Goal: Task Accomplishment & Management: Manage account settings

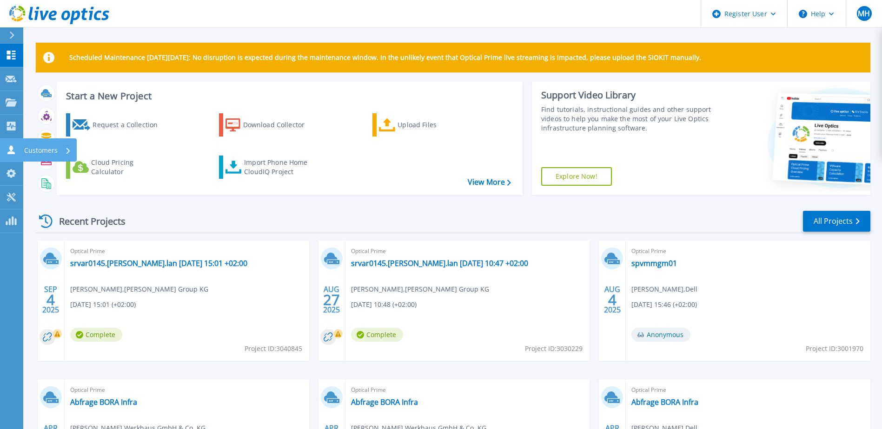
click at [32, 149] on p "Customers" at bounding box center [40, 151] width 33 height 24
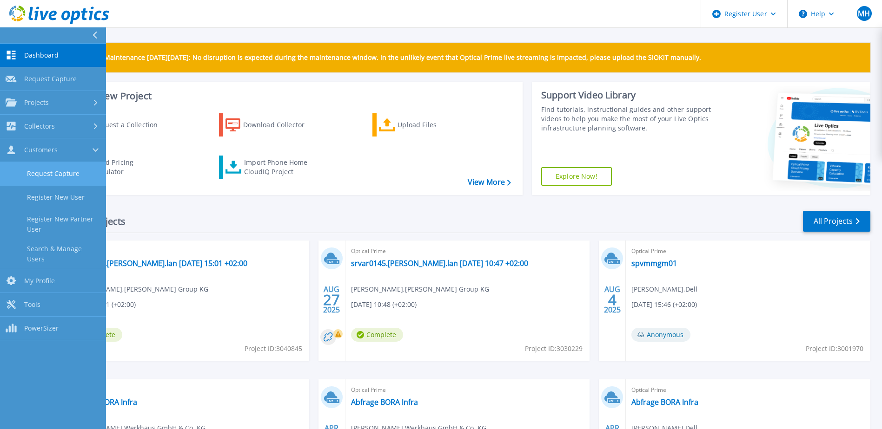
click at [51, 176] on link "Request Capture" at bounding box center [53, 174] width 106 height 24
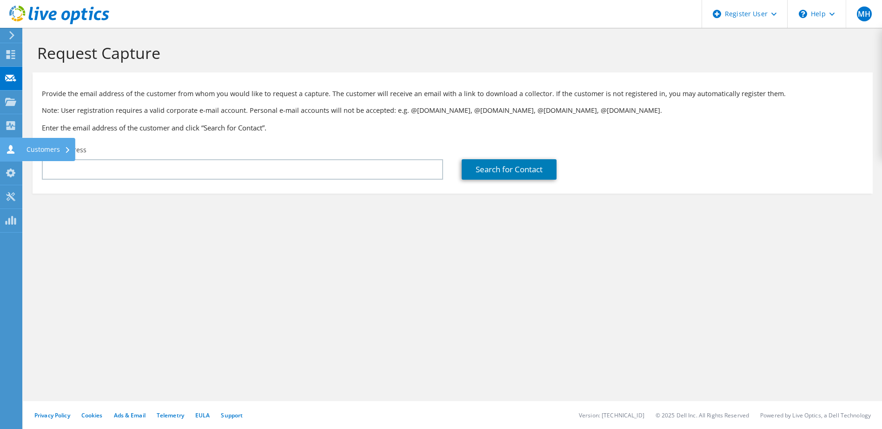
click at [59, 152] on div "Customers" at bounding box center [48, 149] width 53 height 23
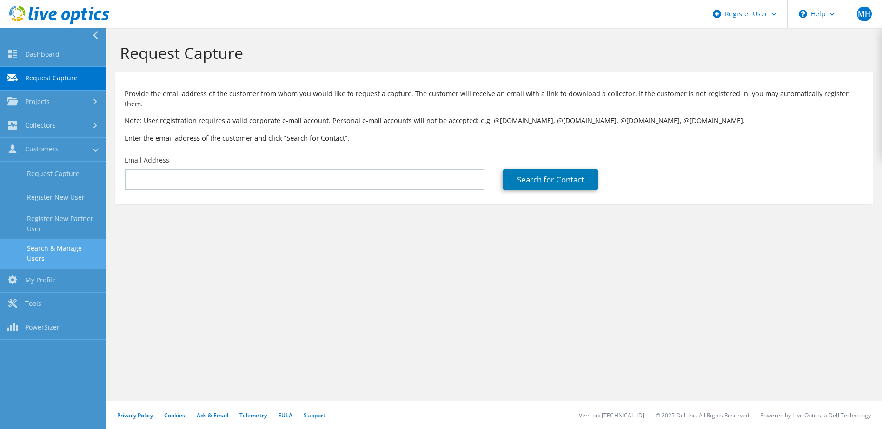
click at [69, 245] on link "Search & Manage Users" at bounding box center [53, 254] width 106 height 30
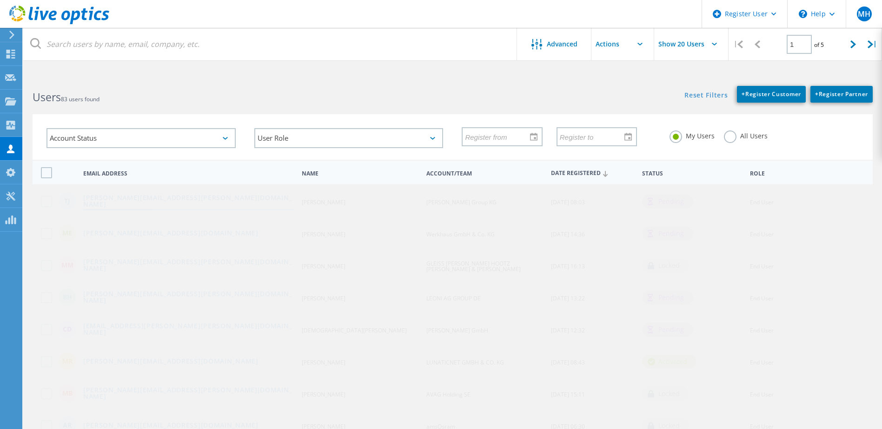
click at [180, 202] on link "[PERSON_NAME][EMAIL_ADDRESS][PERSON_NAME][DOMAIN_NAME]" at bounding box center [188, 202] width 211 height 14
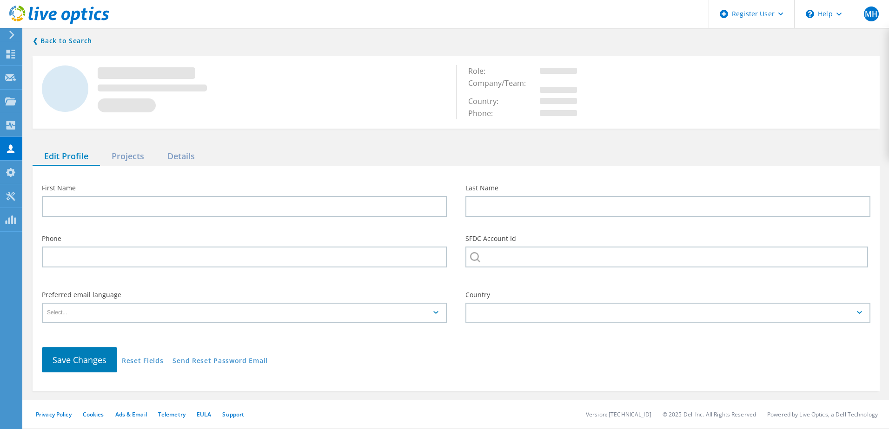
type input "[PERSON_NAME]"
type input "[PERSON_NAME] Group KG"
type input "Deutsch"
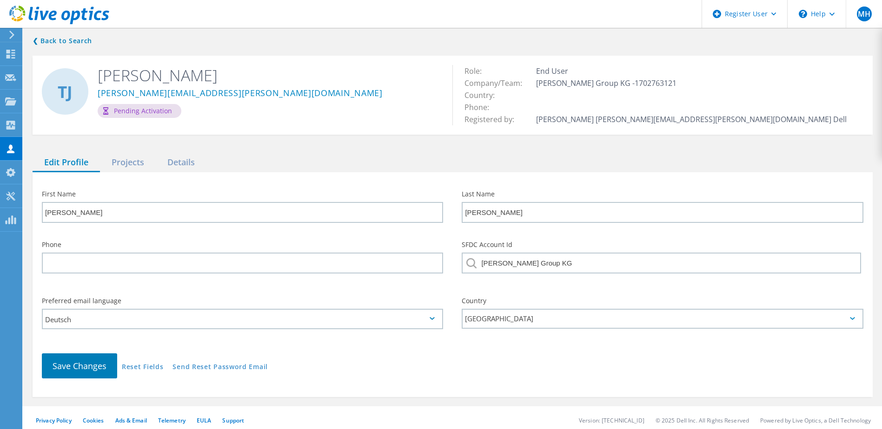
click at [148, 110] on div "Pending Activation" at bounding box center [140, 111] width 84 height 14
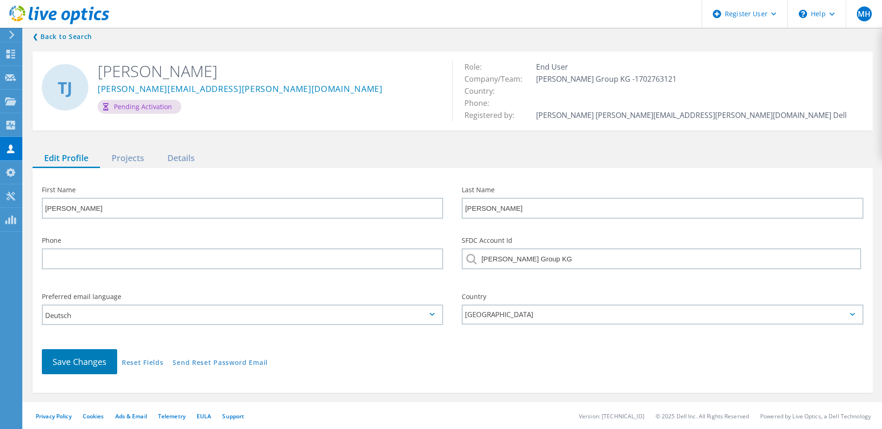
scroll to position [5, 0]
click at [76, 367] on button "Save Changes" at bounding box center [79, 361] width 75 height 25
click at [138, 161] on div "Projects" at bounding box center [128, 157] width 56 height 19
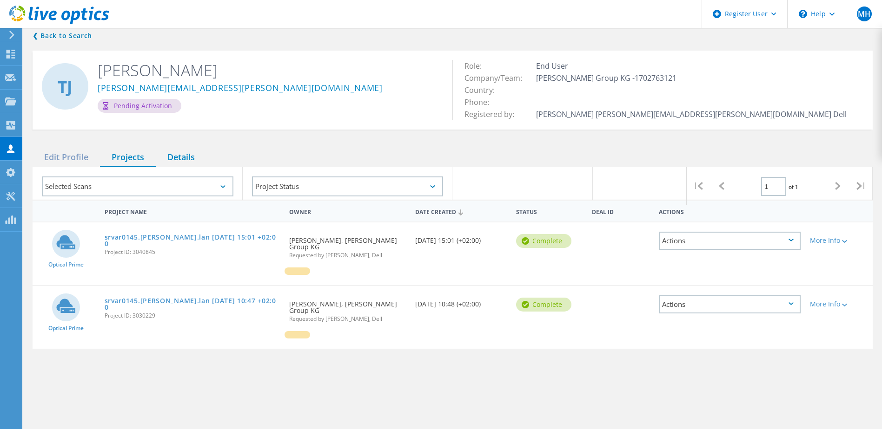
click at [181, 153] on div "Details" at bounding box center [181, 157] width 51 height 19
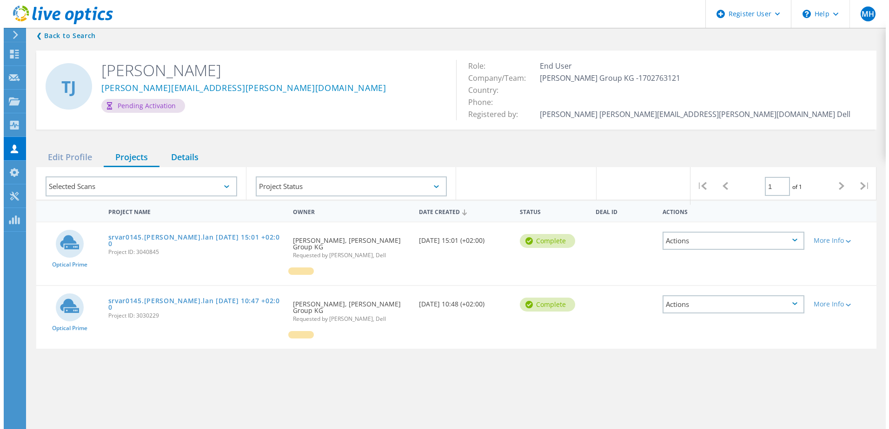
scroll to position [0, 0]
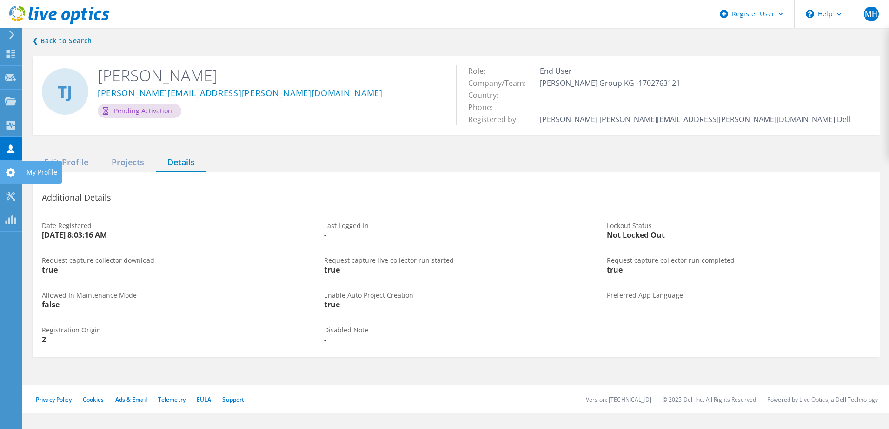
click at [60, 163] on div "My Profile" at bounding box center [42, 172] width 40 height 23
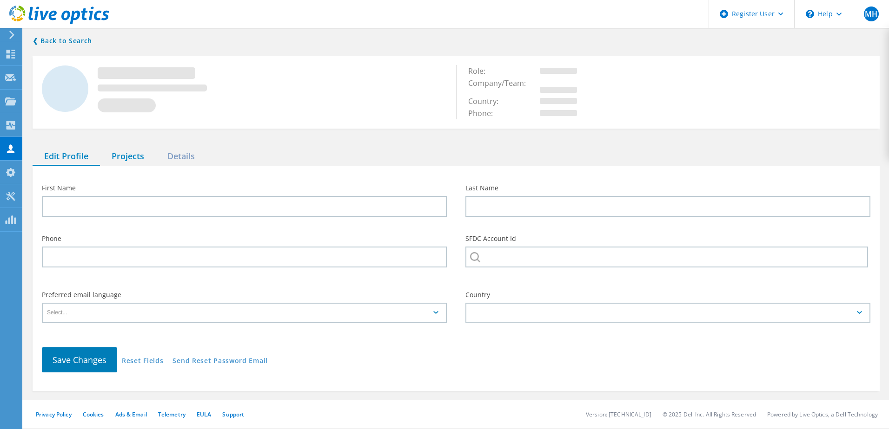
type input "[PERSON_NAME]"
type input "[PERSON_NAME] Group KG"
type input "Deutsch"
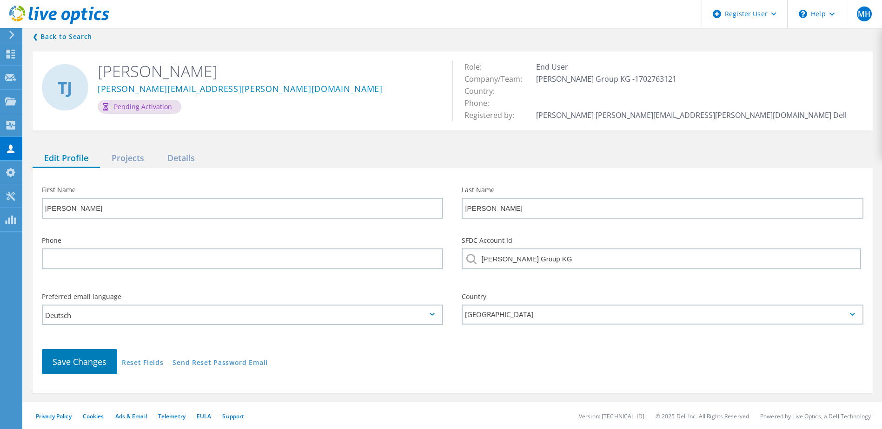
scroll to position [5, 0]
click at [89, 362] on span "Save Changes" at bounding box center [80, 361] width 54 height 11
click at [139, 155] on div "Projects" at bounding box center [128, 157] width 56 height 19
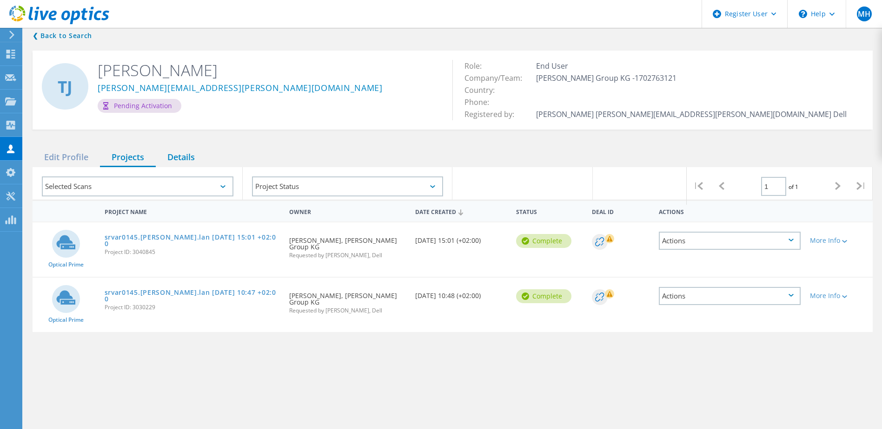
click at [188, 156] on div "Details" at bounding box center [181, 157] width 51 height 19
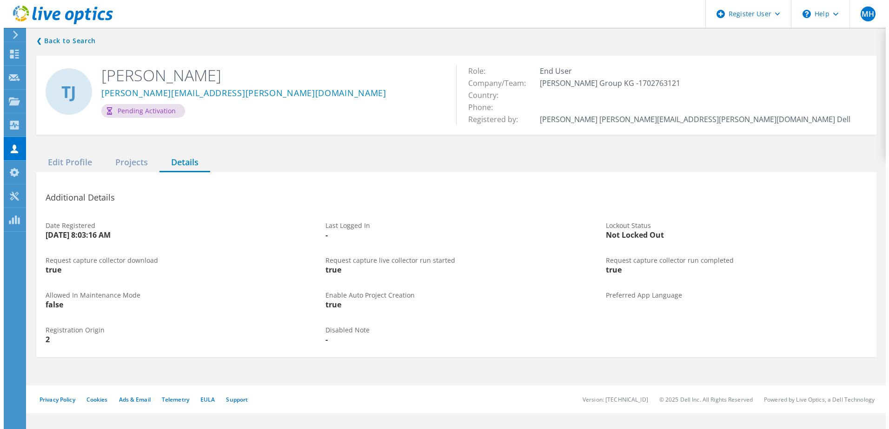
scroll to position [0, 0]
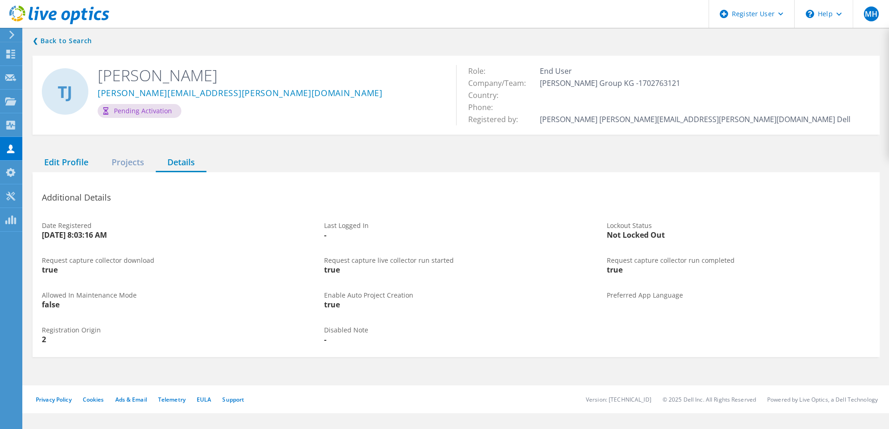
click at [77, 162] on div "Edit Profile" at bounding box center [66, 162] width 67 height 19
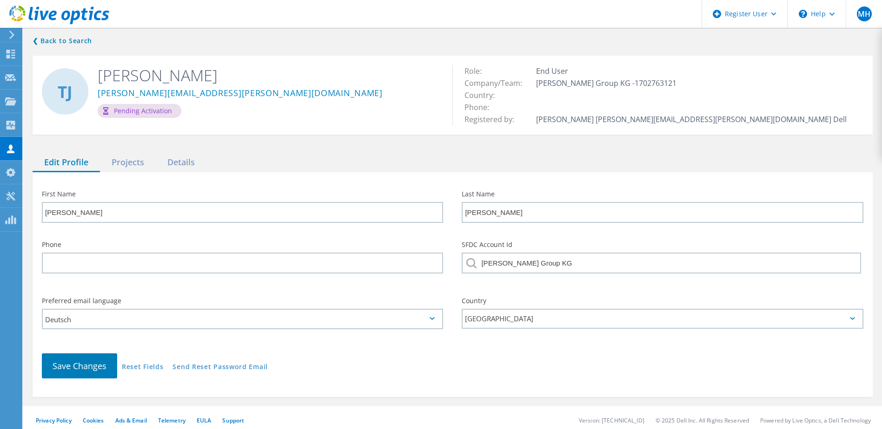
click at [138, 111] on div "Pending Activation" at bounding box center [140, 111] width 84 height 14
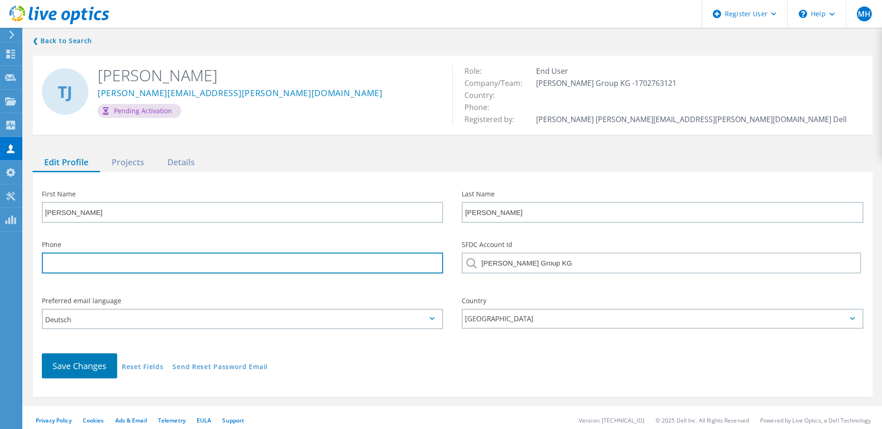
click at [134, 258] on input "tel" at bounding box center [242, 263] width 401 height 21
type input "-"
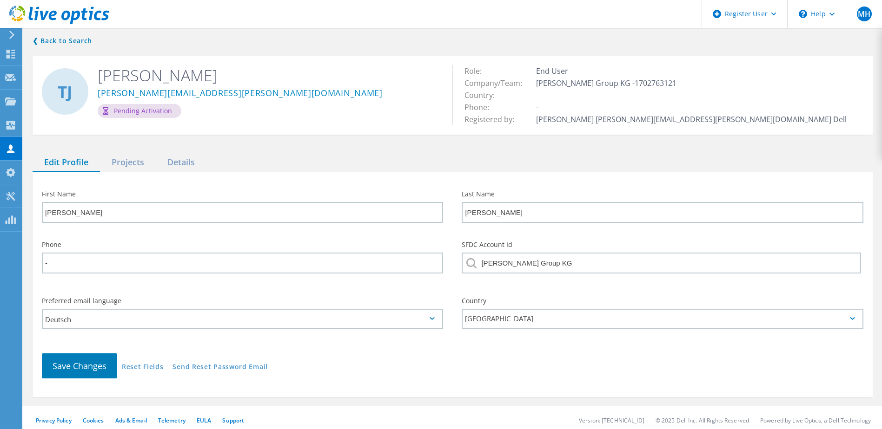
click at [331, 376] on div "Save Changes Reset Fields Send Reset Password Email" at bounding box center [453, 366] width 840 height 44
click at [85, 363] on span "Save Changes" at bounding box center [80, 366] width 54 height 11
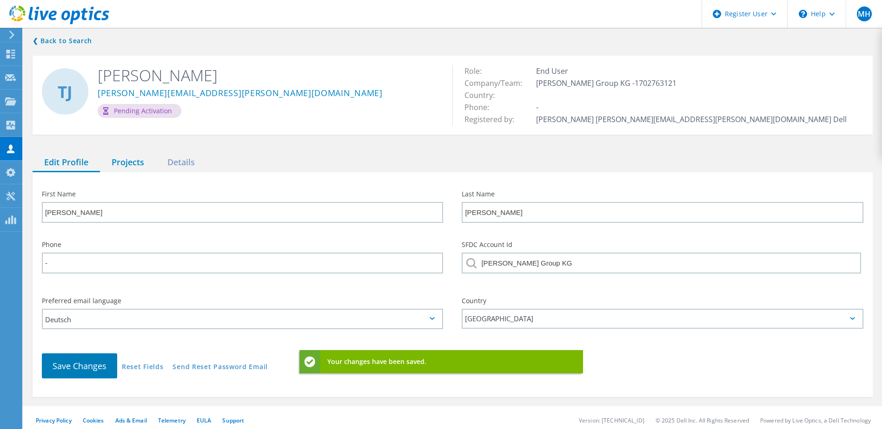
click at [134, 163] on div "Projects" at bounding box center [128, 162] width 56 height 19
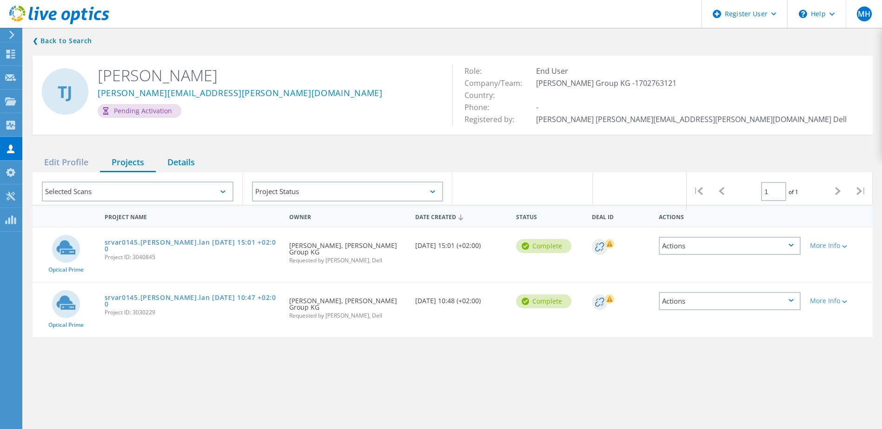
click at [179, 163] on div "Details" at bounding box center [181, 162] width 51 height 19
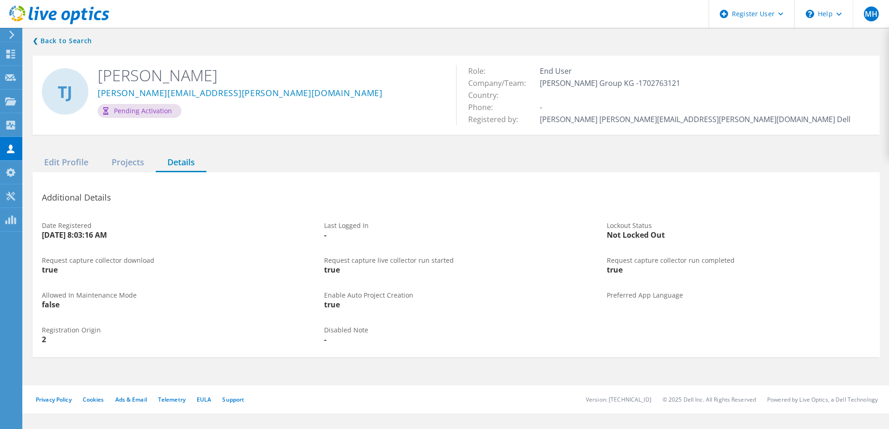
click at [143, 110] on div "Pending Activation" at bounding box center [140, 111] width 84 height 14
click at [77, 96] on div "TJ" at bounding box center [65, 91] width 46 height 46
click at [780, 11] on div "Register User" at bounding box center [751, 14] width 85 height 28
click at [635, 37] on div "❮ Back to Search TJ Thomas Jonas thomas.jonas@lindner-group.com Pending Activat…" at bounding box center [455, 196] width 865 height 341
click at [34, 172] on div "My Profile" at bounding box center [41, 172] width 31 height 7
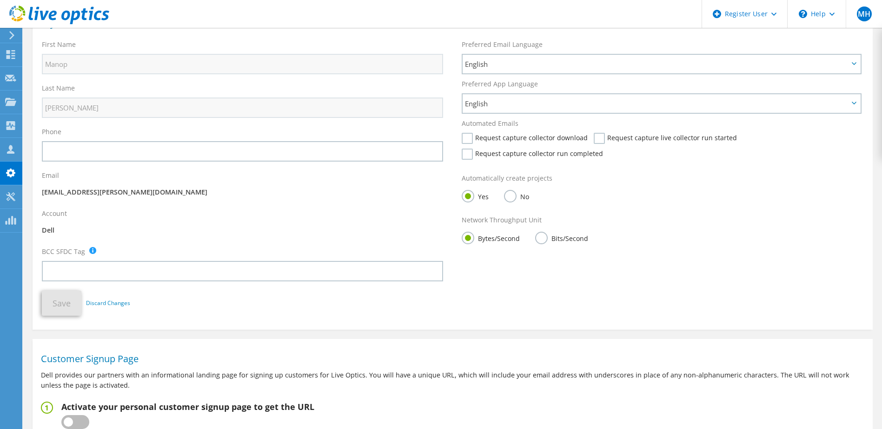
scroll to position [68, 0]
click at [536, 59] on span "English" at bounding box center [660, 66] width 397 height 19
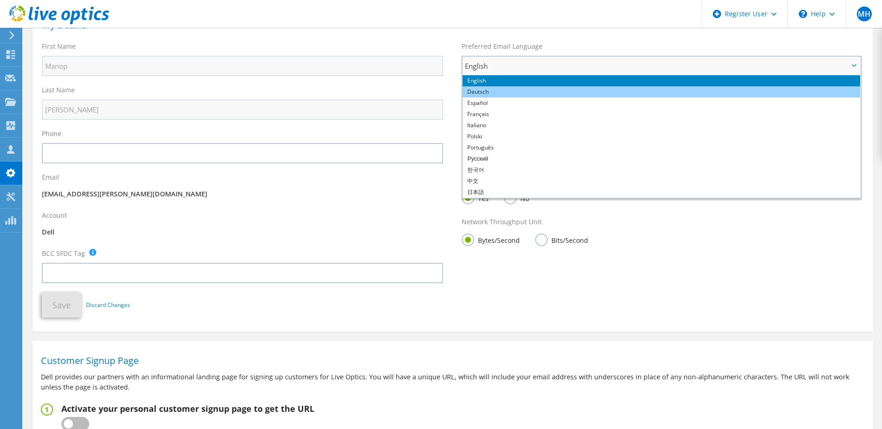
click at [482, 88] on li "Deutsch" at bounding box center [660, 91] width 397 height 11
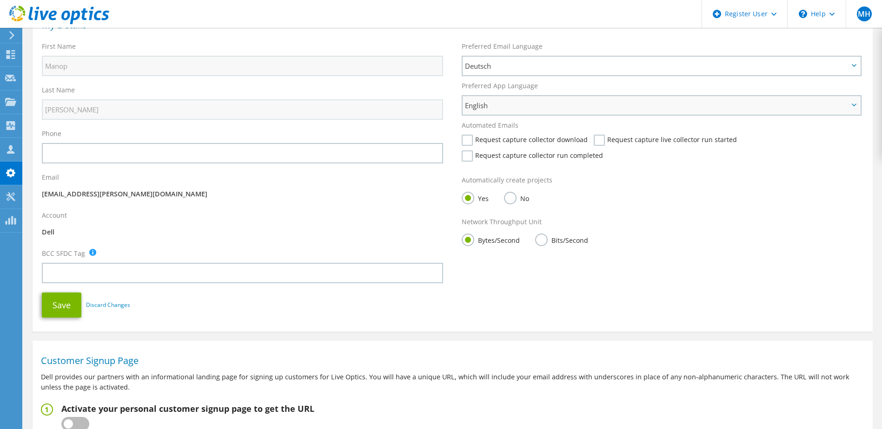
click at [493, 105] on span "English" at bounding box center [656, 105] width 383 height 11
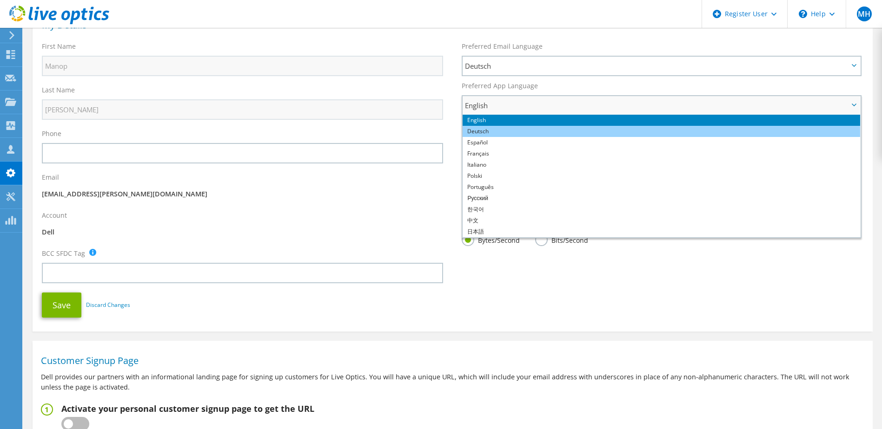
click at [489, 134] on li "Deutsch" at bounding box center [660, 131] width 397 height 11
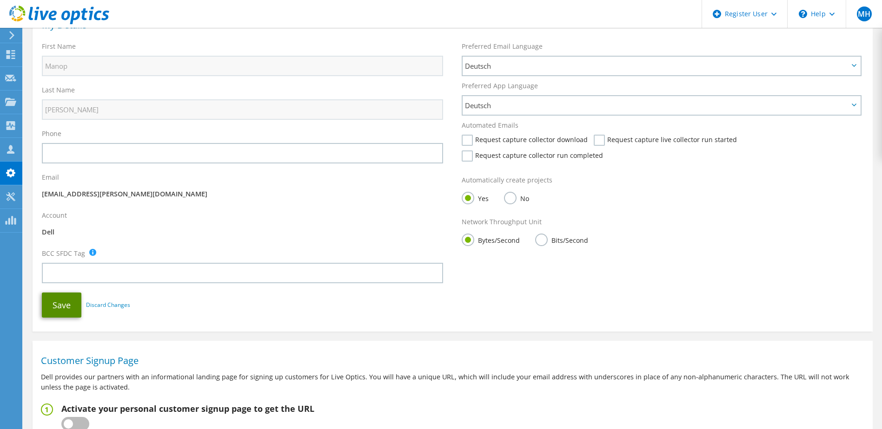
click at [58, 308] on button "Save" at bounding box center [62, 305] width 40 height 25
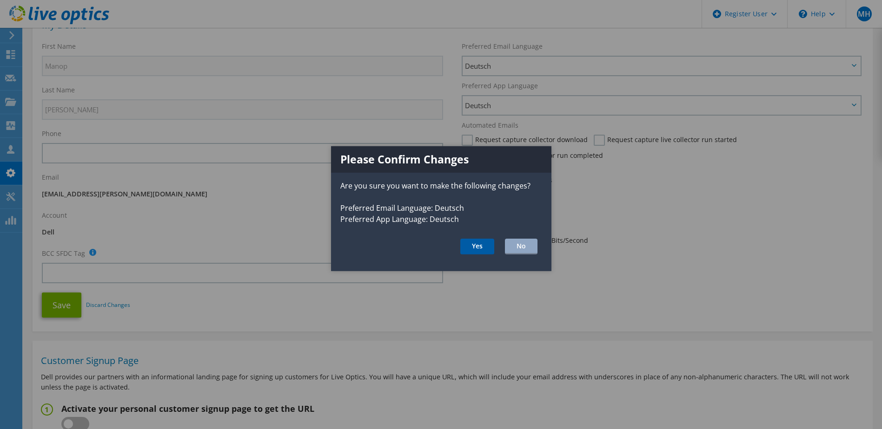
click at [472, 248] on button "Yes" at bounding box center [477, 246] width 34 height 16
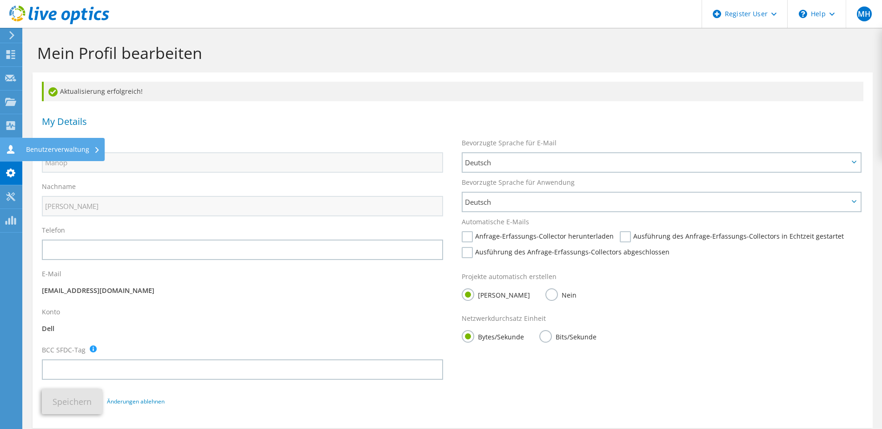
click at [30, 148] on div "Benutzerverwaltung" at bounding box center [62, 149] width 83 height 23
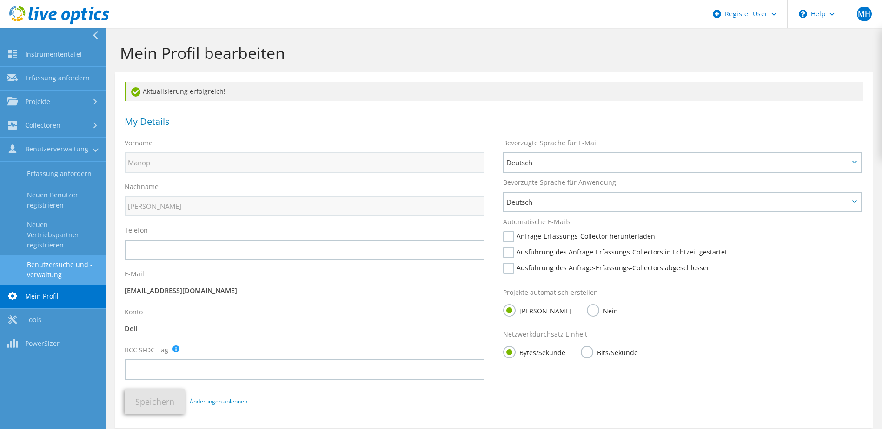
click at [65, 274] on link "Benutzersuche und -verwaltung" at bounding box center [53, 270] width 106 height 30
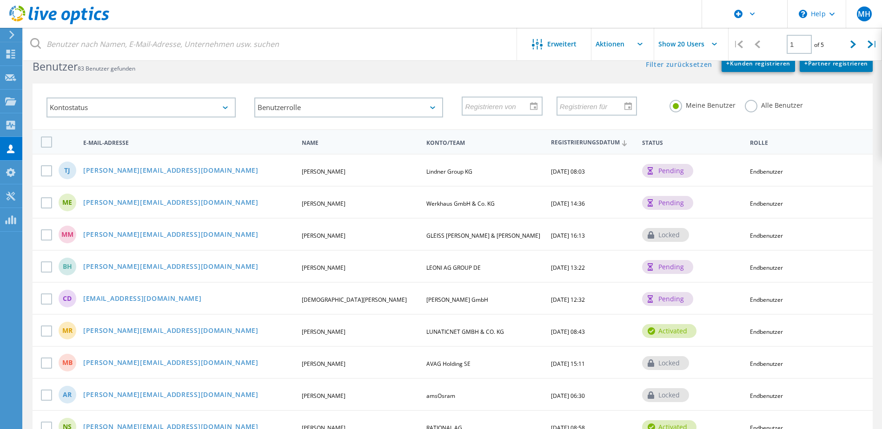
scroll to position [46, 0]
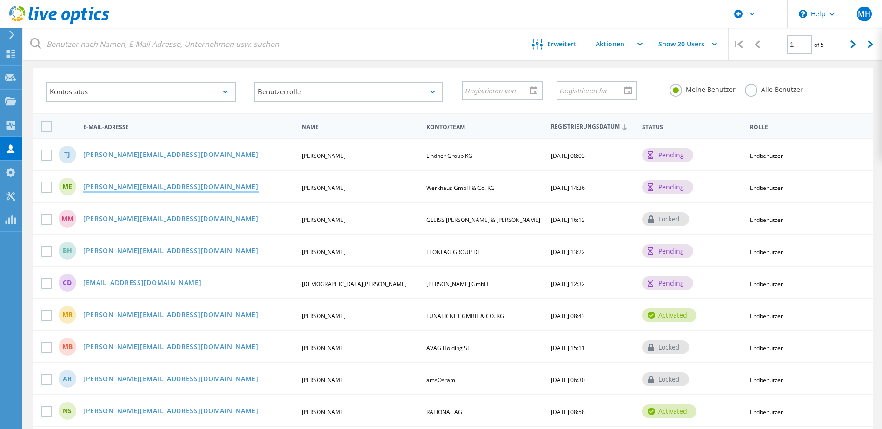
click at [147, 185] on link "[PERSON_NAME][EMAIL_ADDRESS][DOMAIN_NAME]" at bounding box center [170, 188] width 175 height 8
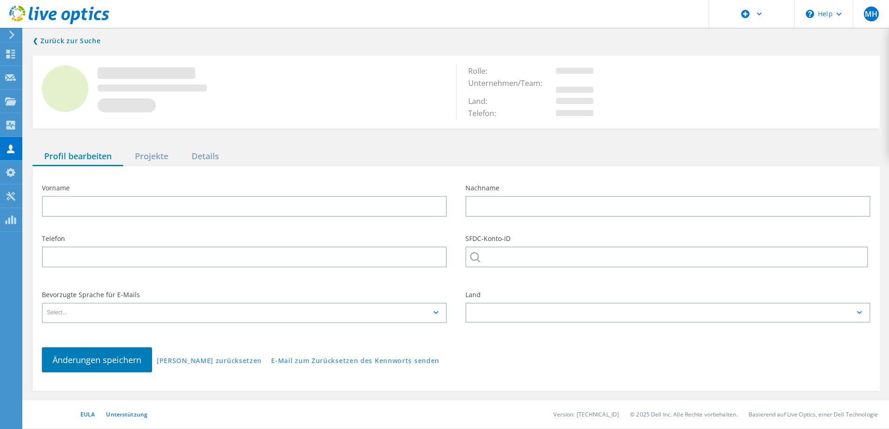
type input "[PERSON_NAME]"
type input "Eglseder"
type input "Werkhaus GmbH & Co. KG"
type input "Deutsch"
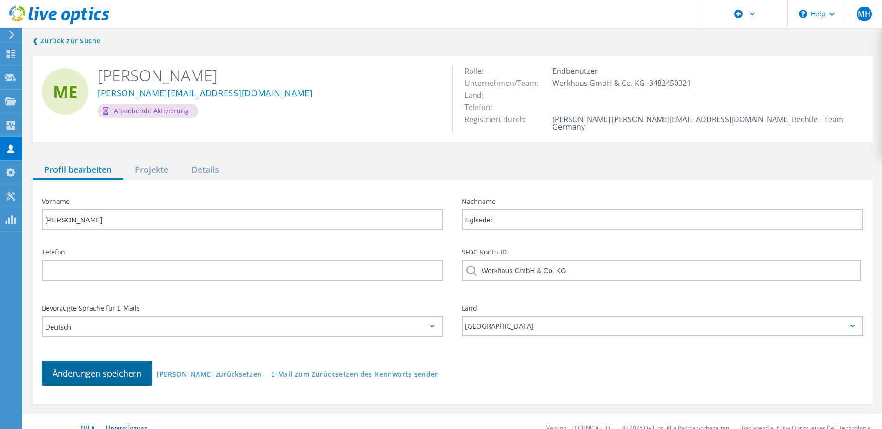
click at [124, 368] on span "Änderungen speichern" at bounding box center [97, 373] width 89 height 11
click at [139, 112] on div "Anstehende Aktivierung" at bounding box center [148, 111] width 100 height 14
click at [104, 111] on icon at bounding box center [105, 110] width 5 height 7
click at [103, 111] on icon at bounding box center [105, 110] width 5 height 7
click at [158, 112] on div "Anstehende Aktivierung" at bounding box center [148, 111] width 100 height 14
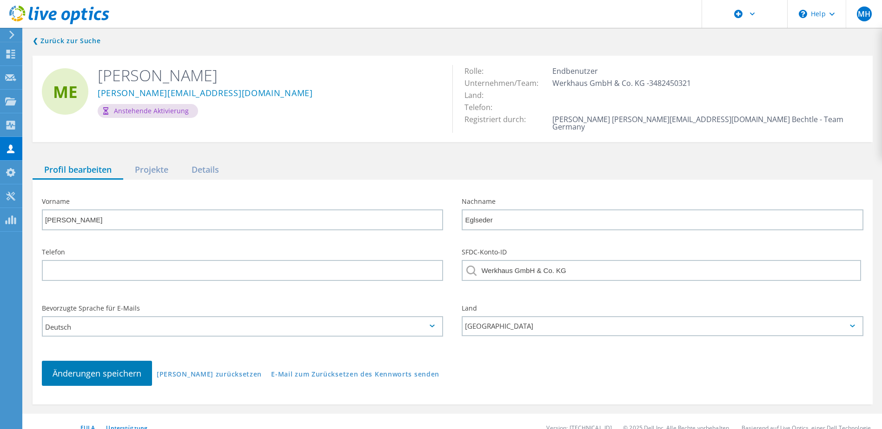
click at [171, 112] on div "Anstehende Aktivierung" at bounding box center [148, 111] width 100 height 14
click at [172, 112] on div "Anstehende Aktivierung" at bounding box center [148, 111] width 100 height 14
drag, startPoint x: 172, startPoint y: 112, endPoint x: 312, endPoint y: 120, distance: 140.6
click at [312, 120] on div "ME Marcel Eglseder M.Eglseder@bora.com Anstehende Aktivierung" at bounding box center [243, 92] width 420 height 72
click at [159, 163] on div "Projekte" at bounding box center [151, 170] width 57 height 19
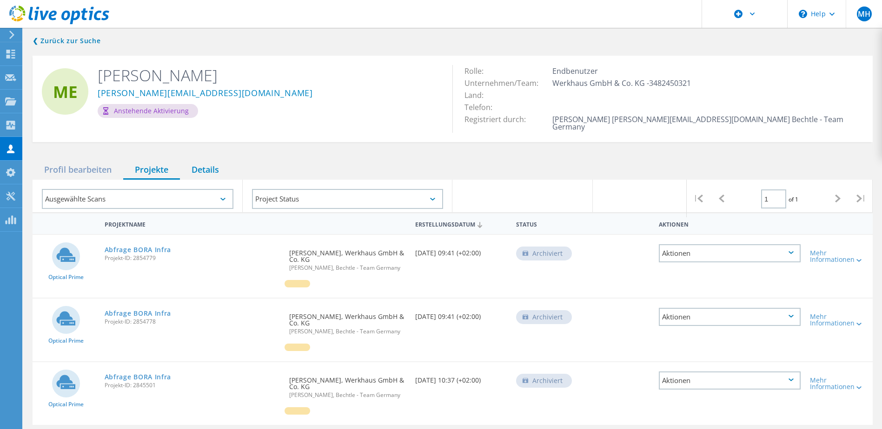
click at [204, 163] on div "Details" at bounding box center [205, 170] width 51 height 19
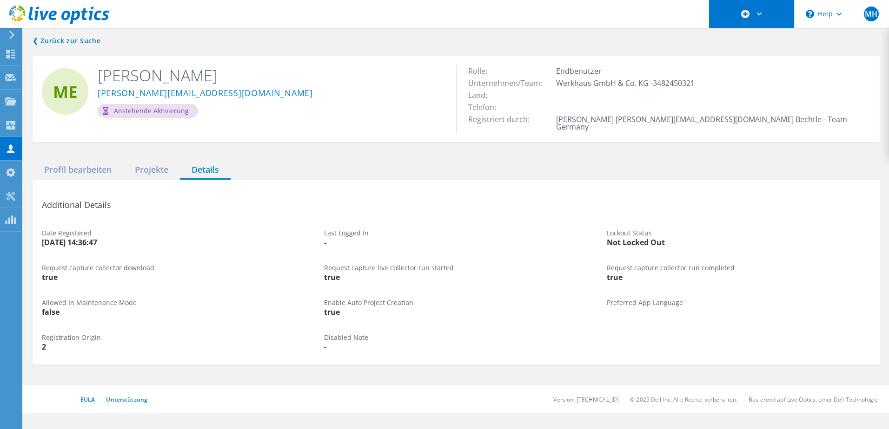
click at [767, 10] on div at bounding box center [751, 14] width 85 height 28
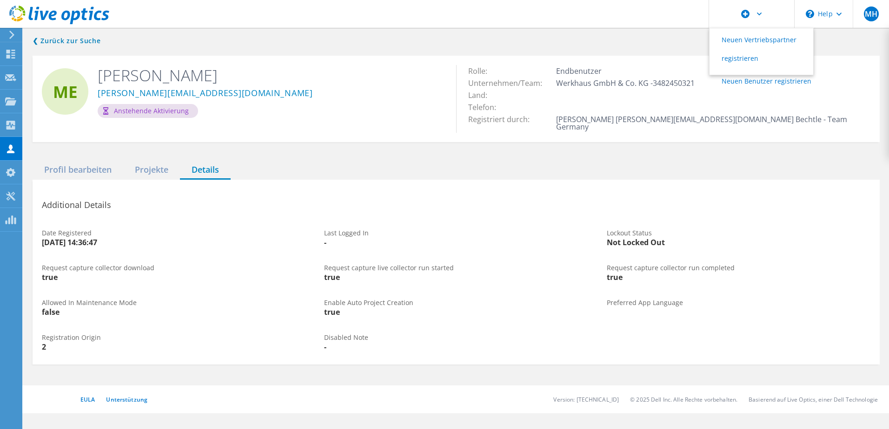
click at [562, 14] on header "Neuen Vertriebspartner registrieren Neuen Benutzer registrieren \n Help Explore…" at bounding box center [444, 14] width 889 height 28
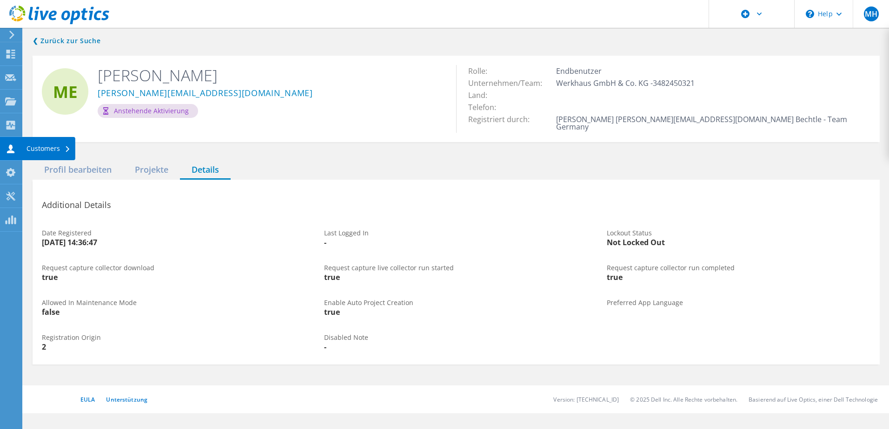
click at [27, 147] on div "Customers" at bounding box center [48, 148] width 44 height 7
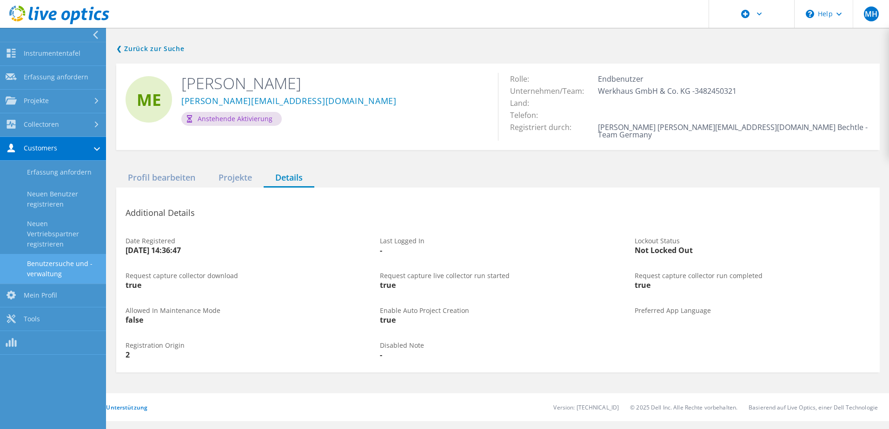
click at [46, 270] on link "Benutzersuche und -verwaltung" at bounding box center [53, 269] width 106 height 30
